Goal: Use online tool/utility: Utilize a website feature to perform a specific function

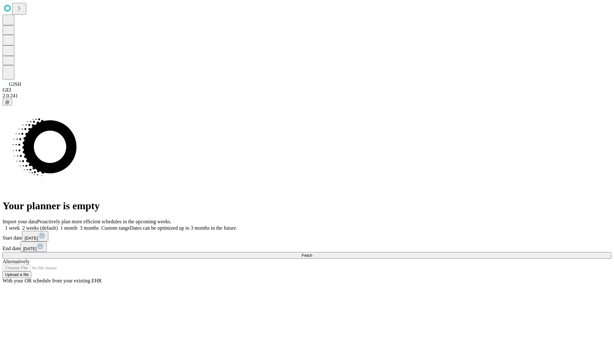
click at [312, 253] on span "Fetch" at bounding box center [307, 255] width 11 height 5
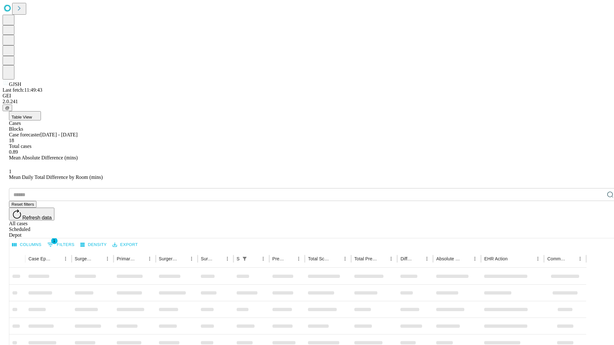
click at [32, 115] on span "Table View" at bounding box center [22, 117] width 20 height 5
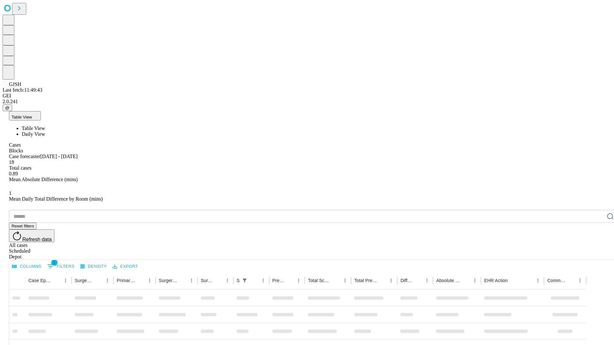
click at [45, 131] on span "Daily View" at bounding box center [33, 133] width 23 height 5
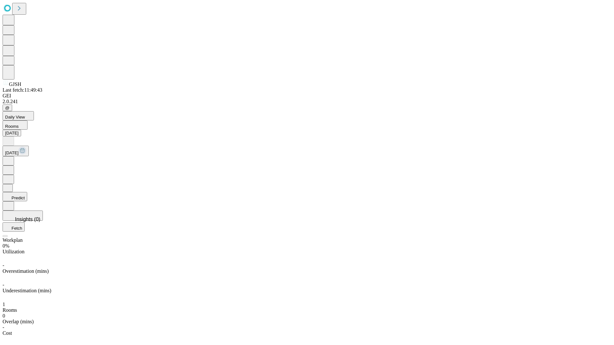
click at [27, 192] on button "Predict" at bounding box center [15, 196] width 25 height 9
